Goal: Find specific page/section: Find specific page/section

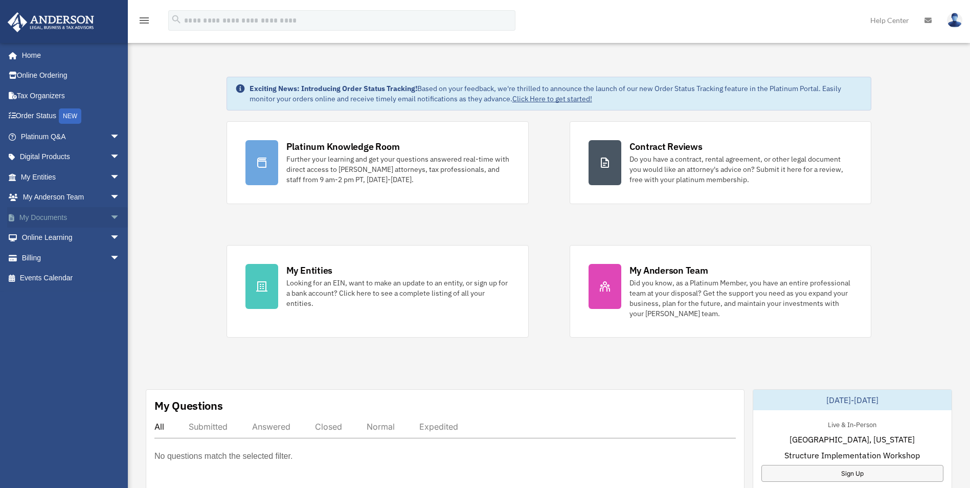
click at [110, 219] on span "arrow_drop_down" at bounding box center [120, 217] width 20 height 21
click at [110, 198] on span "arrow_drop_down" at bounding box center [120, 197] width 20 height 21
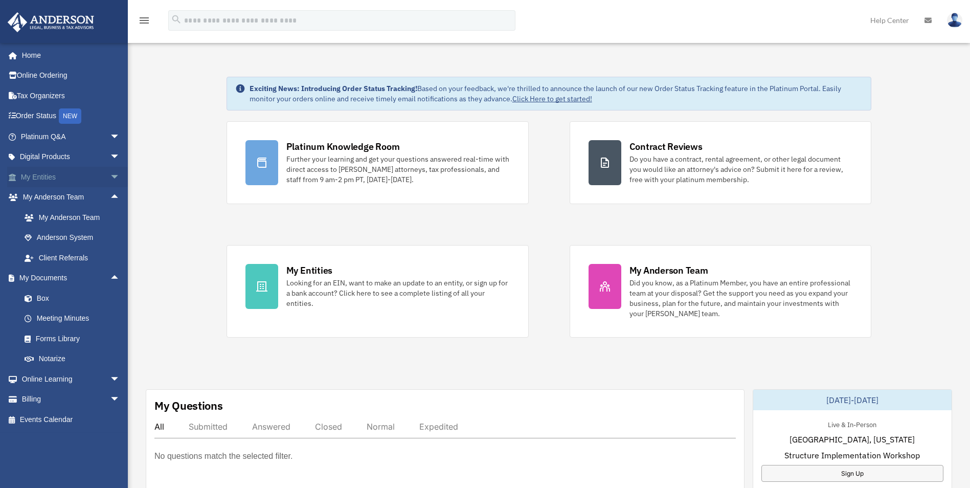
click at [110, 179] on span "arrow_drop_down" at bounding box center [120, 177] width 20 height 21
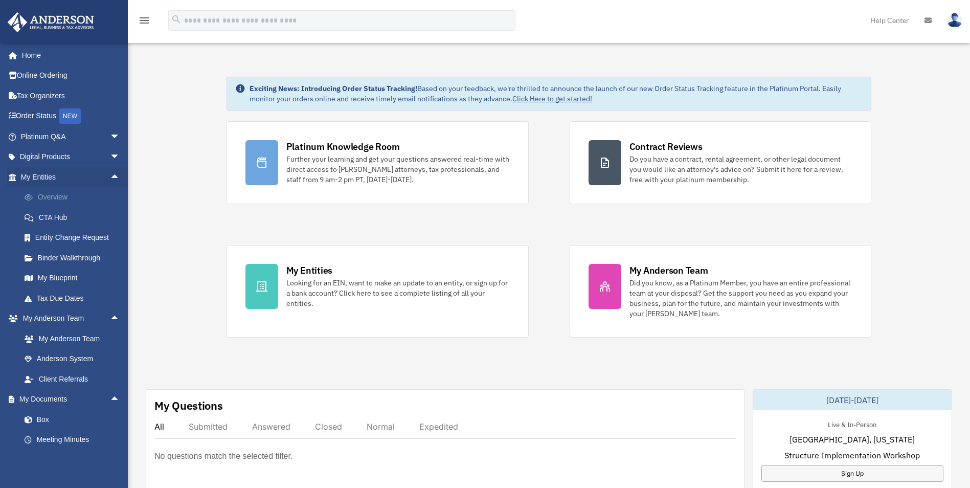
click at [87, 201] on link "Overview" at bounding box center [74, 197] width 121 height 20
click at [64, 286] on link "My Blueprint" at bounding box center [74, 278] width 121 height 20
